Goal: Transaction & Acquisition: Purchase product/service

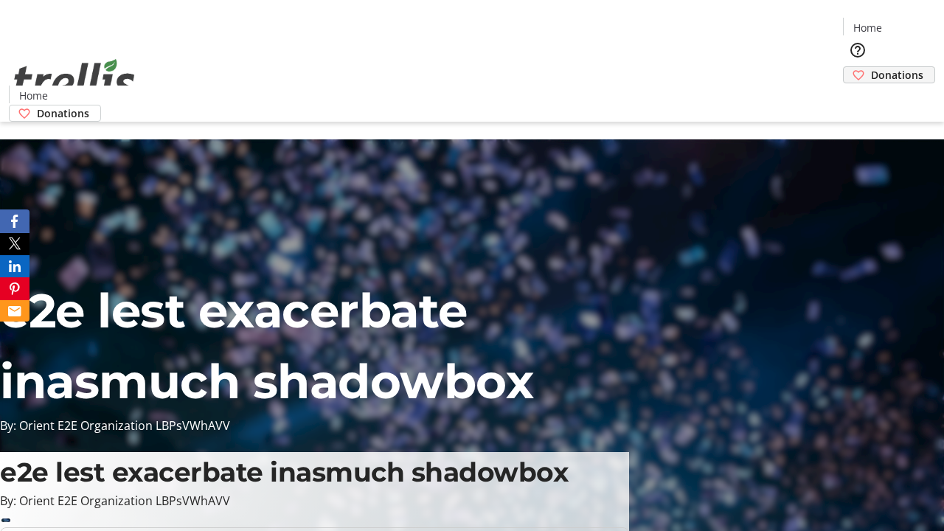
click at [871, 67] on span "Donations" at bounding box center [897, 74] width 52 height 15
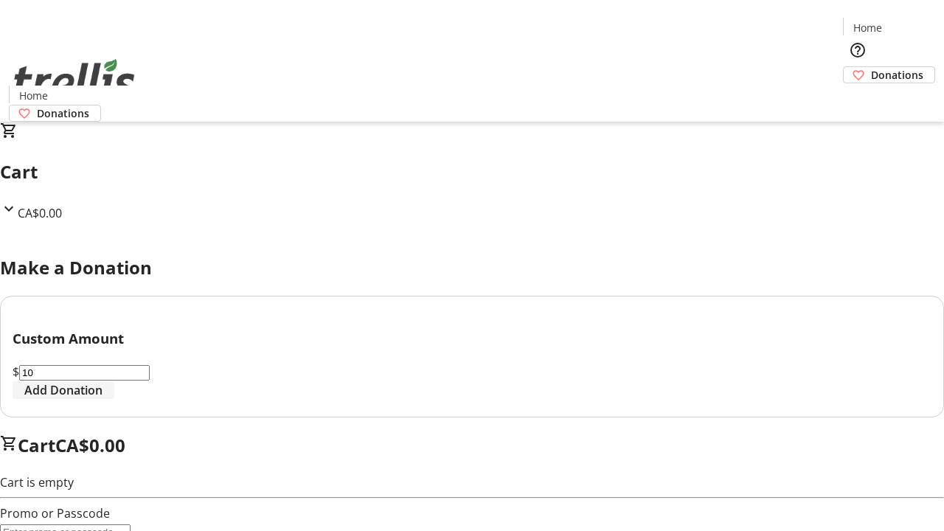
click at [103, 399] on span "Add Donation" at bounding box center [63, 390] width 78 height 18
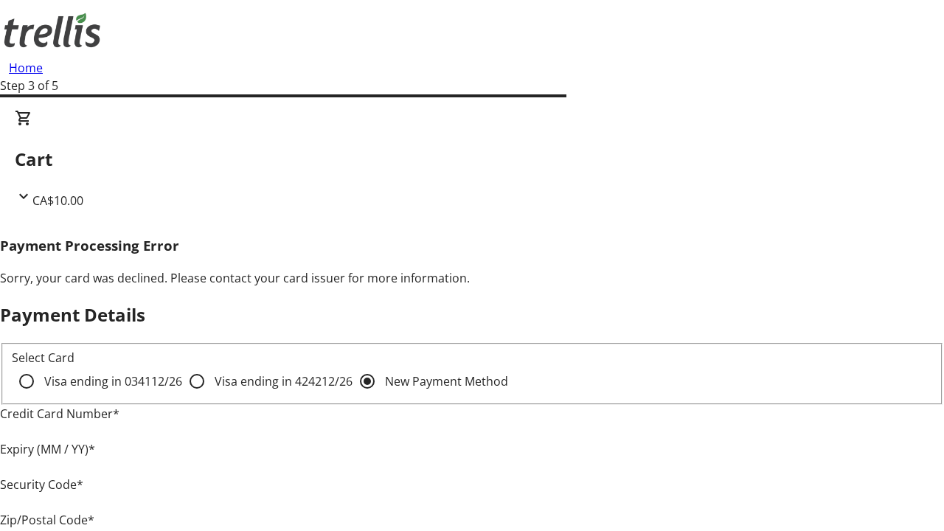
click at [182, 394] on input "Visa ending in 4242 12/26" at bounding box center [197, 382] width 30 height 30
radio input "true"
